Goal: Book appointment/travel/reservation

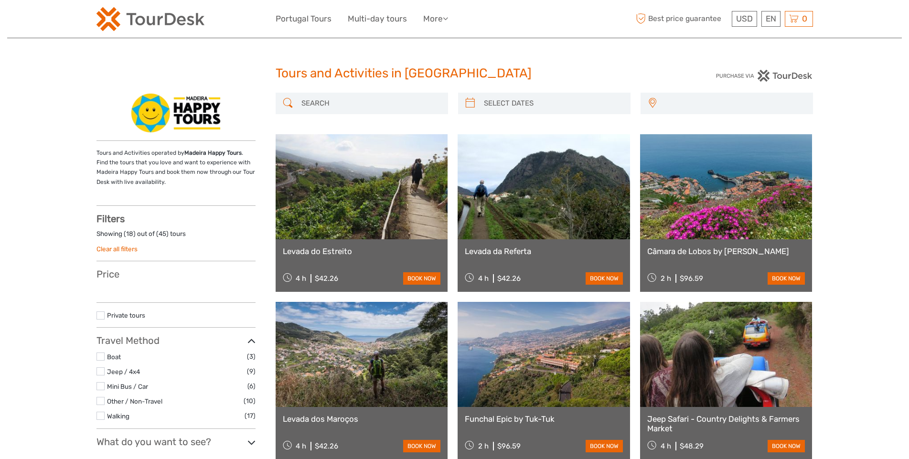
select select
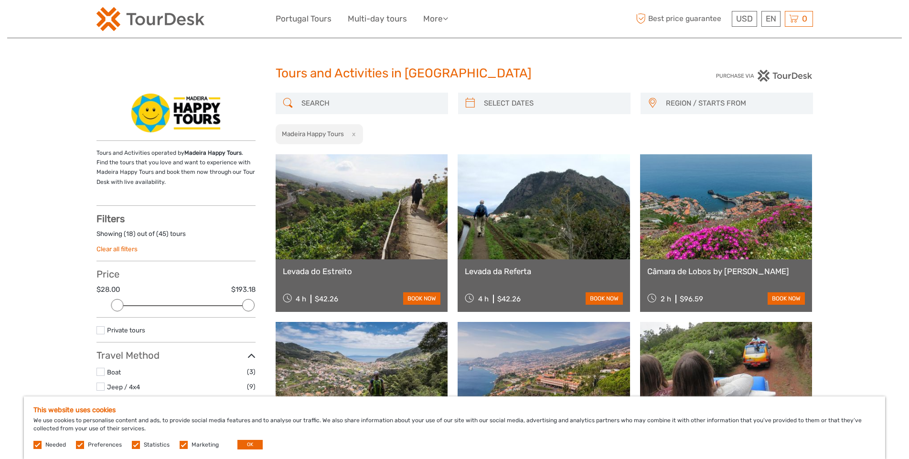
click at [163, 26] on img at bounding box center [151, 19] width 108 height 24
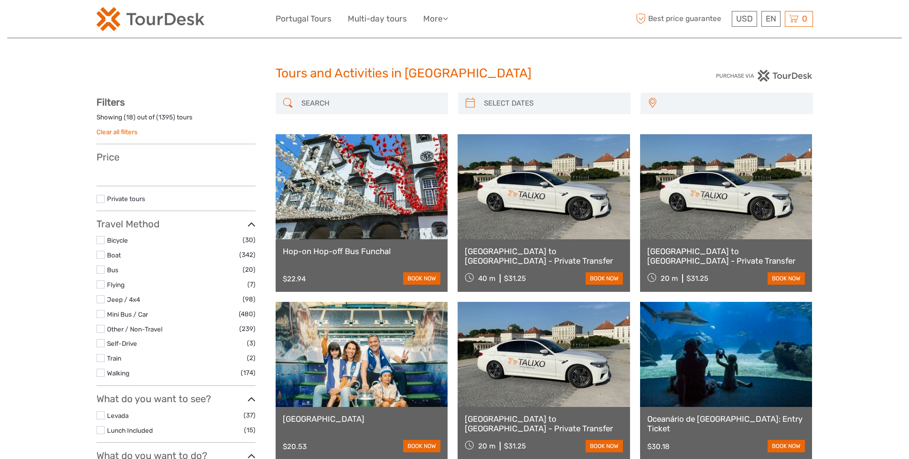
select select
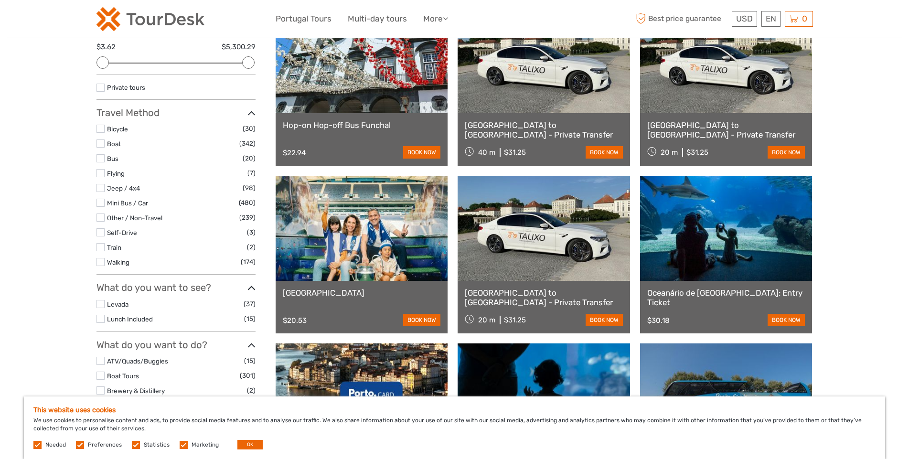
scroll to position [35, 0]
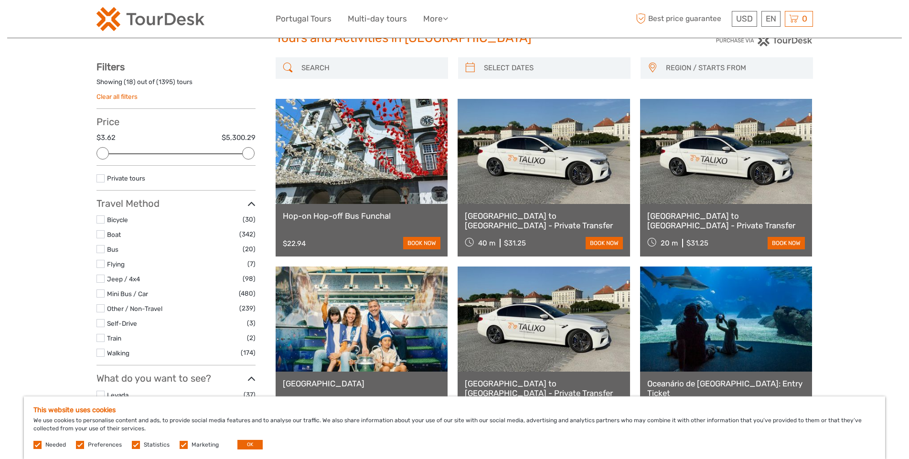
click at [115, 98] on link "Clear all filters" at bounding box center [117, 97] width 41 height 8
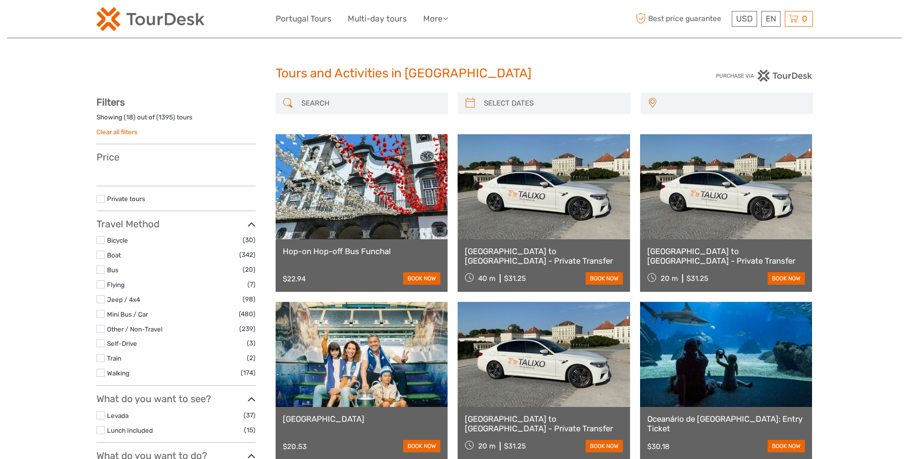
select select
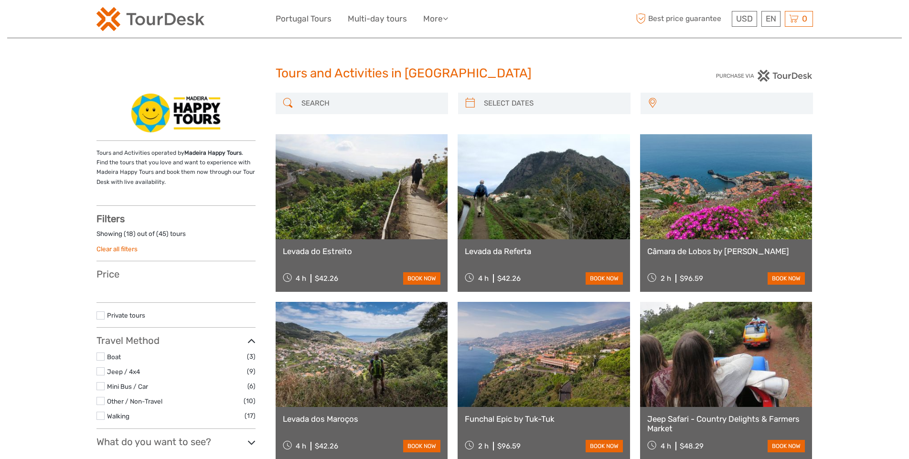
select select
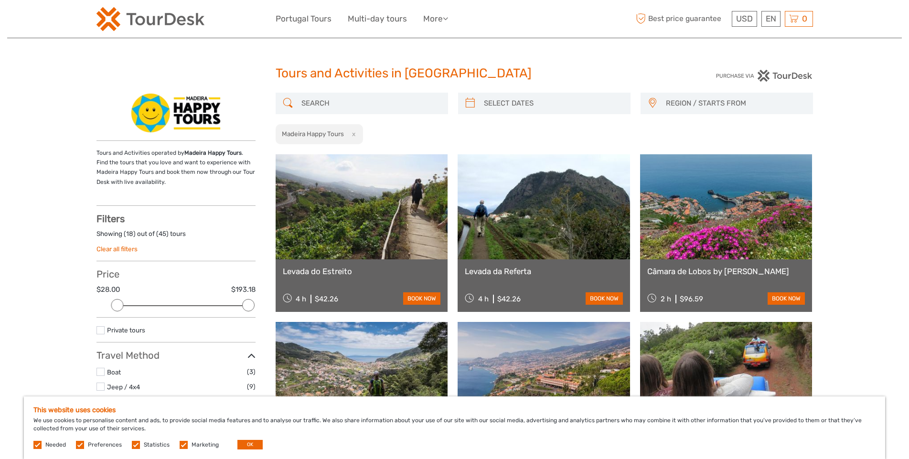
click at [149, 21] on img at bounding box center [151, 19] width 108 height 24
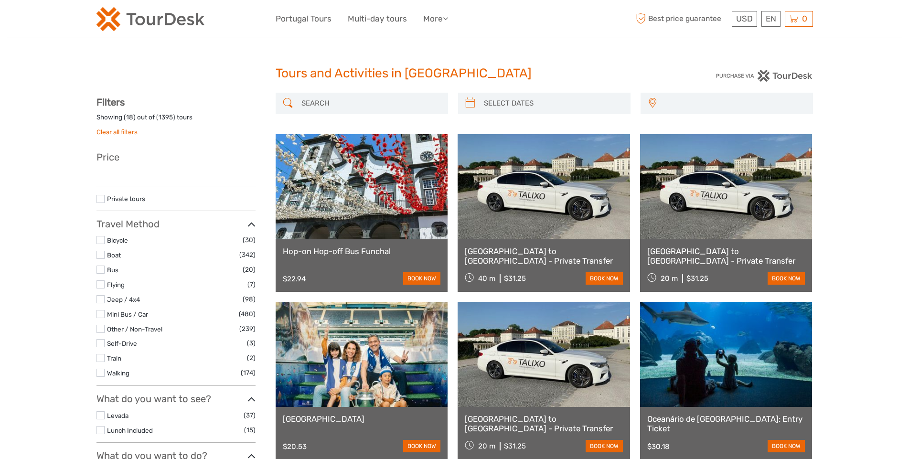
select select
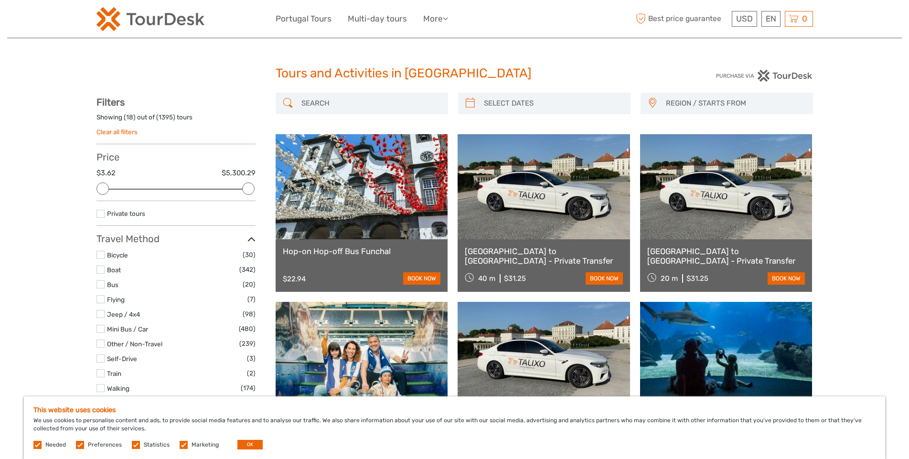
click at [706, 103] on span "REGION / STARTS FROM" at bounding box center [735, 104] width 147 height 16
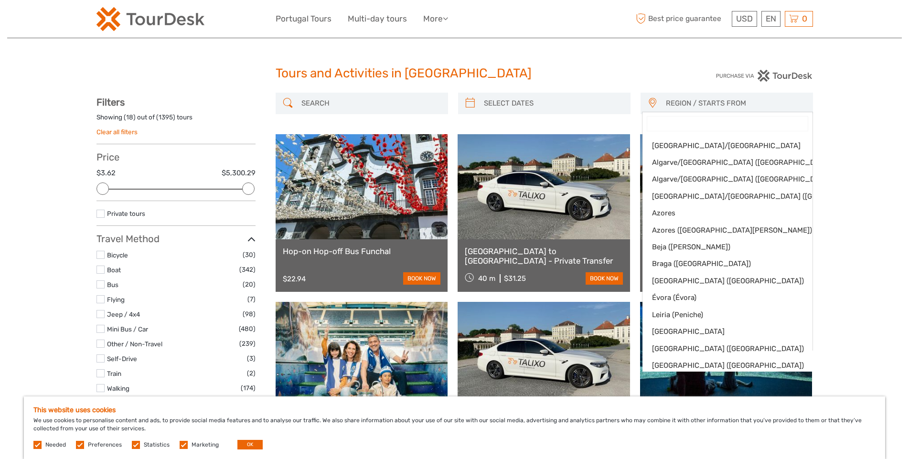
click at [706, 129] on input "Search" at bounding box center [727, 124] width 161 height 14
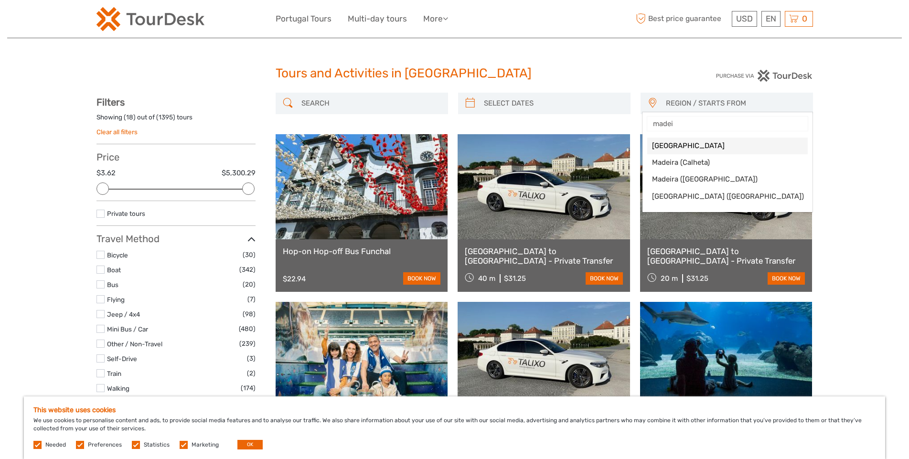
type input "madeir"
click at [697, 146] on span "[GEOGRAPHIC_DATA]" at bounding box center [719, 146] width 135 height 10
select select "[GEOGRAPHIC_DATA]"
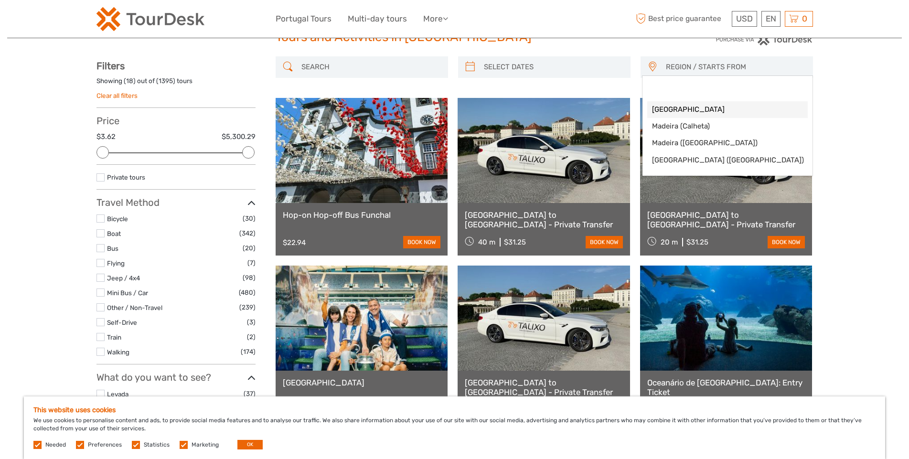
scroll to position [120, 0]
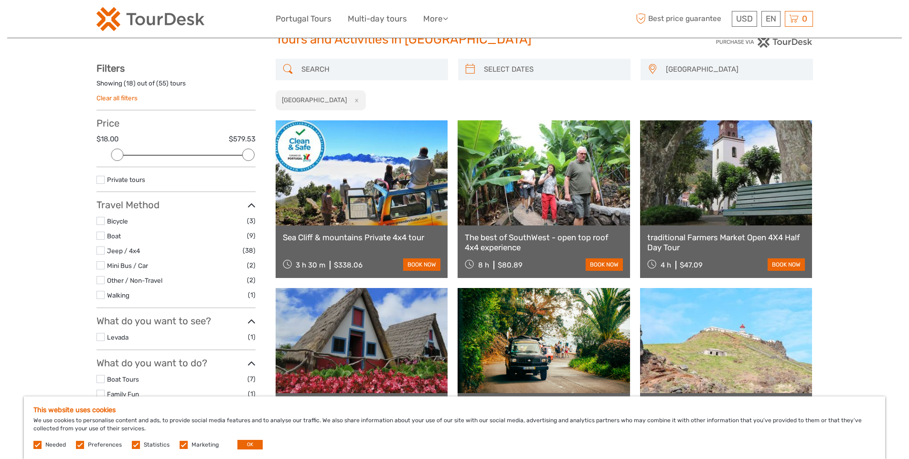
scroll to position [54, 0]
